Goal: Navigation & Orientation: Find specific page/section

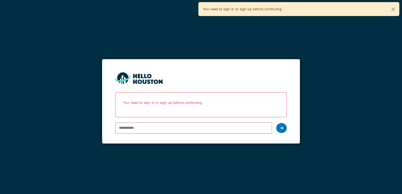
type input "**********"
click at [281, 126] on icon at bounding box center [282, 128] width 4 height 4
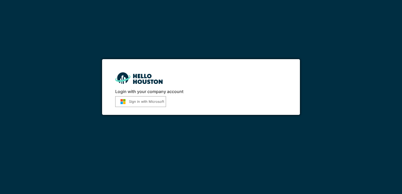
click at [153, 103] on button "Sign in with Microsoft" at bounding box center [140, 101] width 51 height 11
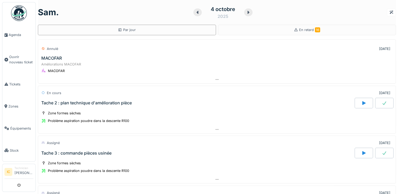
scroll to position [26, 0]
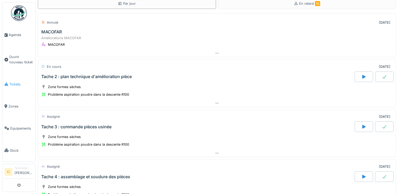
click at [9, 84] on span "Tickets" at bounding box center [21, 84] width 24 height 5
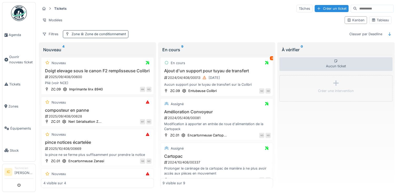
click at [104, 36] on span "Zone de conditionnement" at bounding box center [103, 34] width 46 height 4
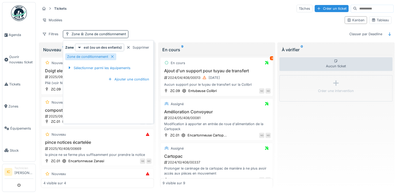
click at [153, 31] on div "Filtres Zone Zone de conditionnement Classer par Deadline" at bounding box center [217, 34] width 354 height 8
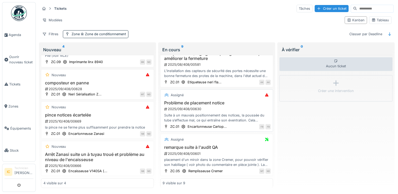
scroll to position [4, 0]
